Goal: Task Accomplishment & Management: Manage account settings

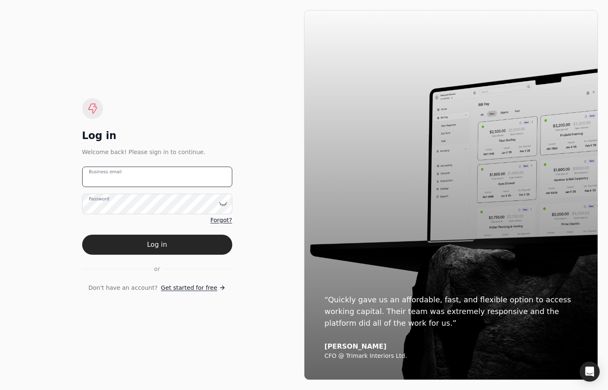
click at [183, 176] on email "Business email" at bounding box center [157, 176] width 150 height 20
click at [82, 234] on button "Log in" at bounding box center [157, 244] width 150 height 20
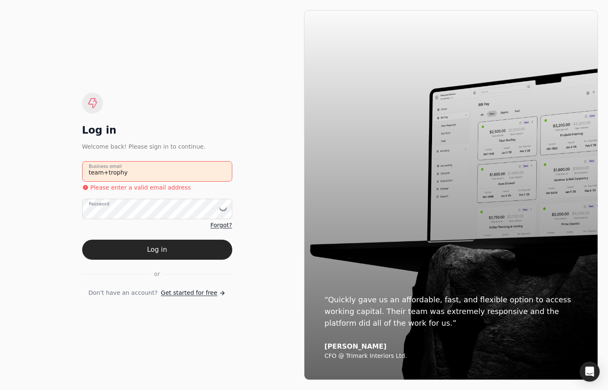
type email "[EMAIL_ADDRESS][DOMAIN_NAME]"
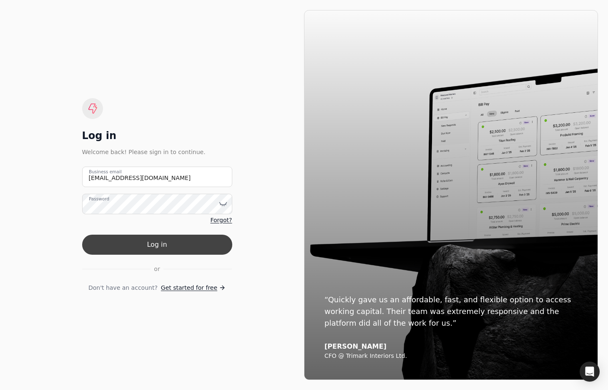
click at [186, 241] on button "Log in" at bounding box center [157, 244] width 150 height 20
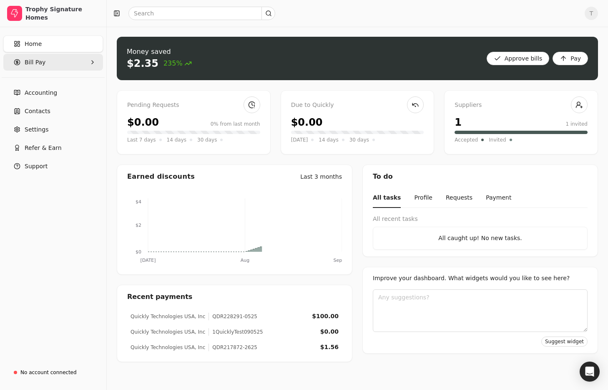
click at [46, 59] on Pay "Bill Pay" at bounding box center [53, 62] width 100 height 17
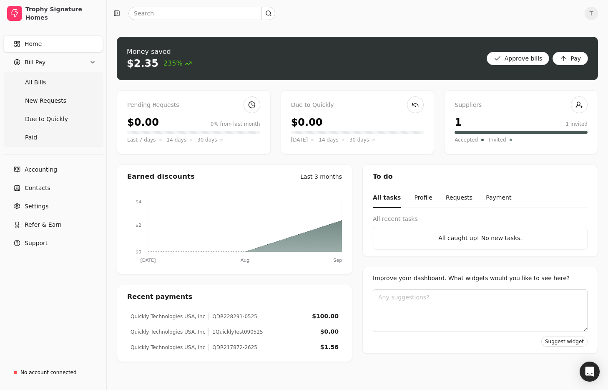
drag, startPoint x: 48, startPoint y: 80, endPoint x: 173, endPoint y: 145, distance: 140.9
click at [48, 80] on Bills "All Bills" at bounding box center [53, 82] width 96 height 17
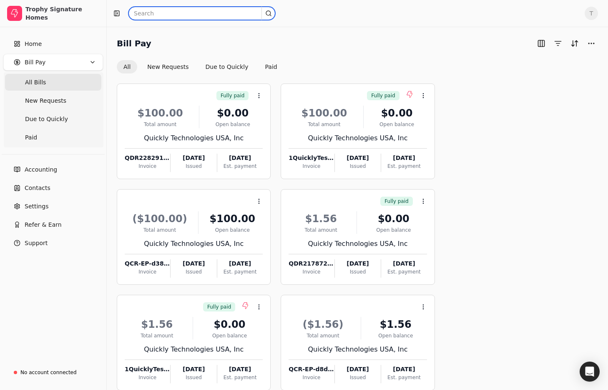
click at [176, 16] on input "text" at bounding box center [201, 13] width 147 height 13
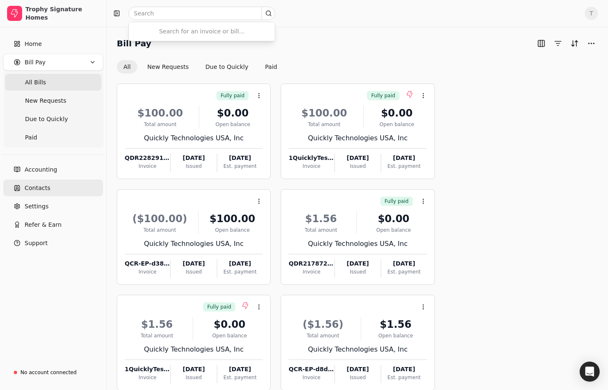
click at [54, 187] on link "Contacts" at bounding box center [53, 187] width 100 height 17
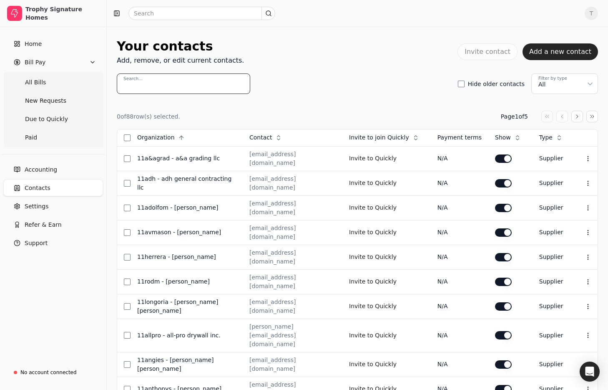
click at [203, 87] on input "Search..." at bounding box center [183, 83] width 133 height 20
paste input "[PERSON_NAME] [PERSON_NAME]"
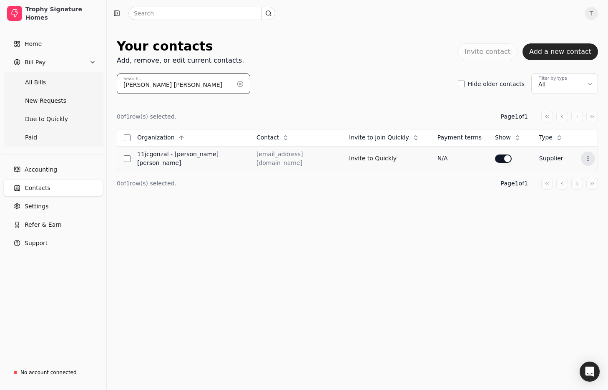
type input "[PERSON_NAME] [PERSON_NAME]"
drag, startPoint x: 587, startPoint y: 155, endPoint x: 576, endPoint y: 167, distance: 16.2
click at [587, 155] on icon at bounding box center [588, 158] width 7 height 7
click at [574, 173] on li "Edit contact" at bounding box center [546, 177] width 103 height 15
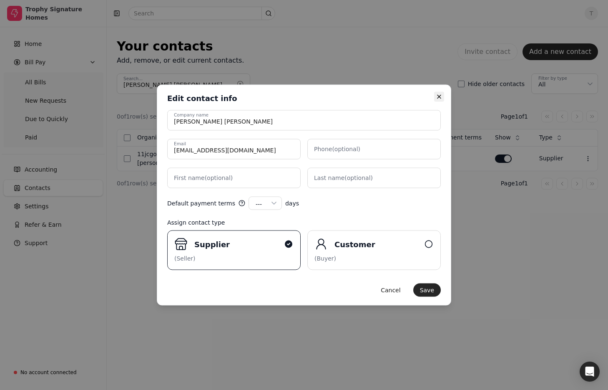
click at [441, 93] on icon "button" at bounding box center [439, 96] width 7 height 7
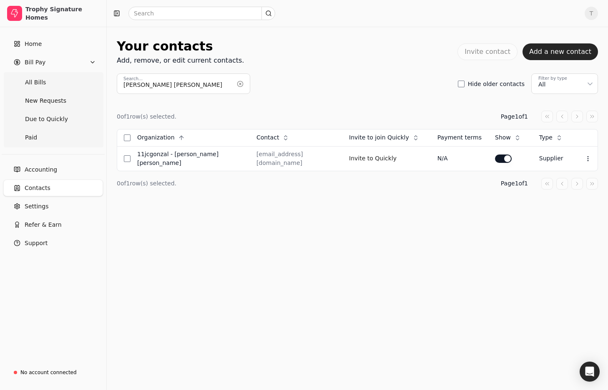
drag, startPoint x: 53, startPoint y: 80, endPoint x: 103, endPoint y: 82, distance: 49.7
click at [53, 80] on Bills "All Bills" at bounding box center [53, 82] width 96 height 17
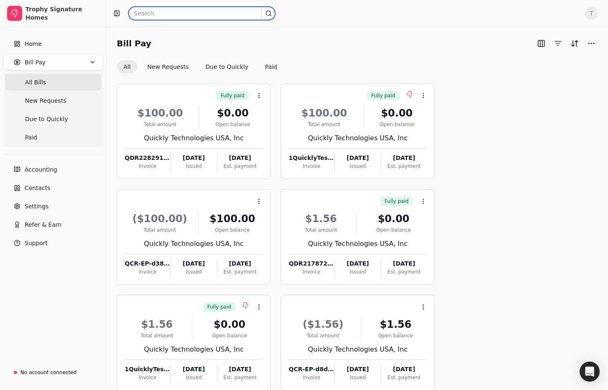
click at [182, 17] on input "text" at bounding box center [201, 13] width 147 height 13
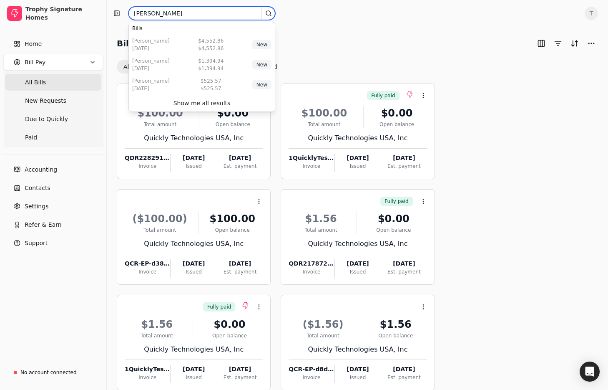
type input "[PERSON_NAME]"
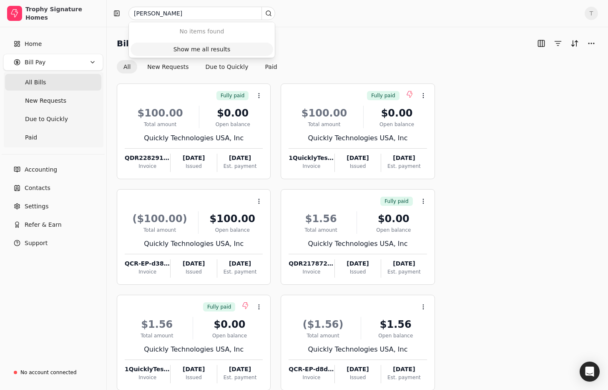
click at [207, 49] on div "Show me all results" at bounding box center [202, 49] width 57 height 9
